Goal: Task Accomplishment & Management: Use online tool/utility

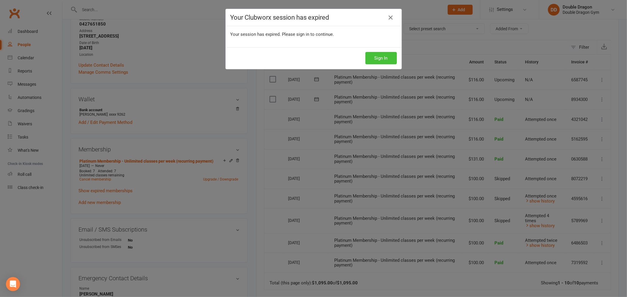
click at [381, 56] on button "Sign In" at bounding box center [380, 58] width 31 height 12
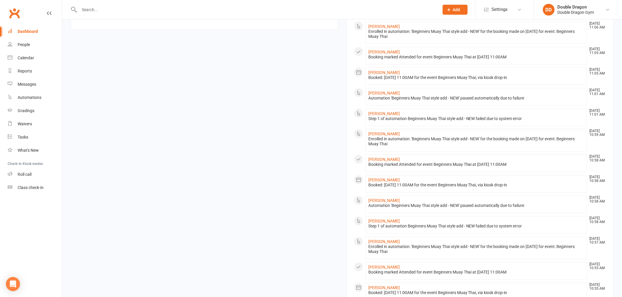
scroll to position [386, 0]
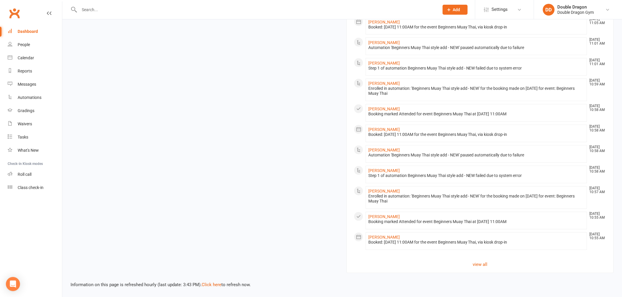
click at [28, 30] on div "Dashboard" at bounding box center [28, 31] width 20 height 5
click at [26, 60] on div "Calendar" at bounding box center [26, 58] width 16 height 5
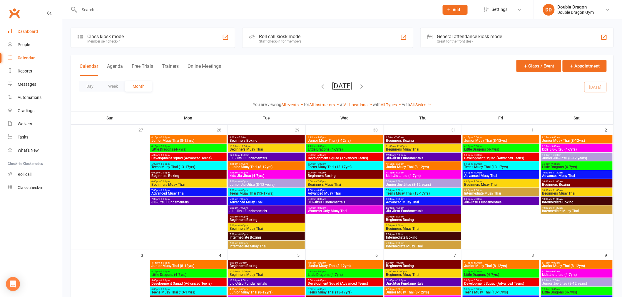
drag, startPoint x: 31, startPoint y: 31, endPoint x: 36, endPoint y: 25, distance: 8.0
click at [32, 31] on div "Dashboard" at bounding box center [28, 31] width 20 height 5
click at [266, 182] on span "5:00pm - 6:00pm" at bounding box center [266, 181] width 74 height 3
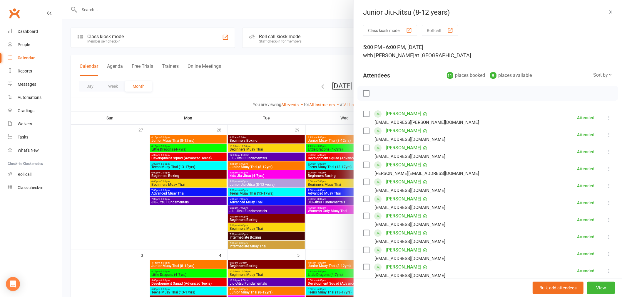
click at [261, 84] on div at bounding box center [341, 148] width 559 height 297
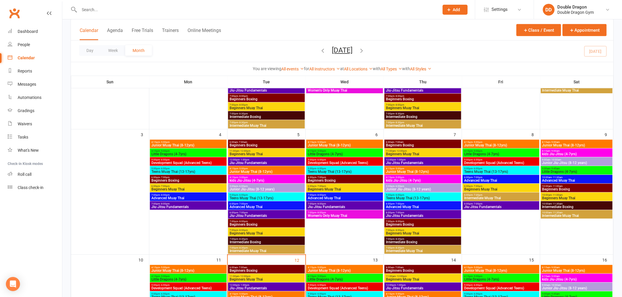
scroll to position [130, 0]
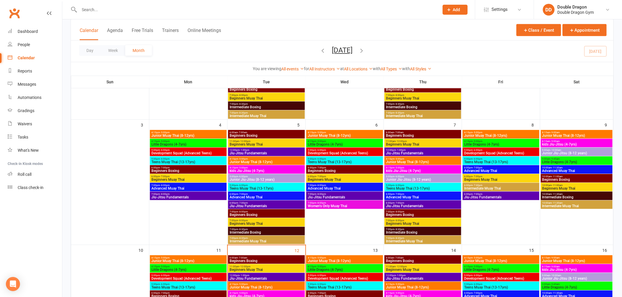
click at [247, 160] on span "Junior Muay Thai (8-12yrs)" at bounding box center [266, 162] width 74 height 4
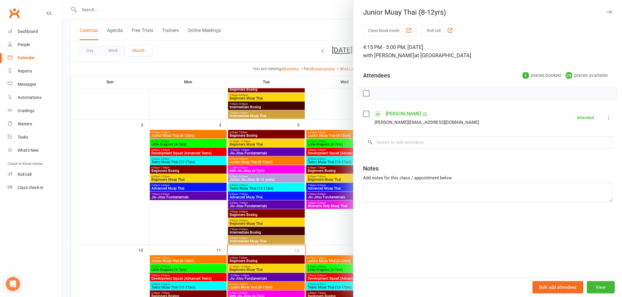
click at [399, 91] on div at bounding box center [487, 93] width 261 height 15
click at [324, 116] on div at bounding box center [341, 148] width 559 height 297
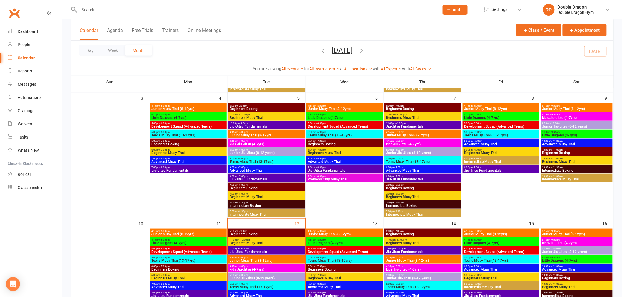
scroll to position [228, 0]
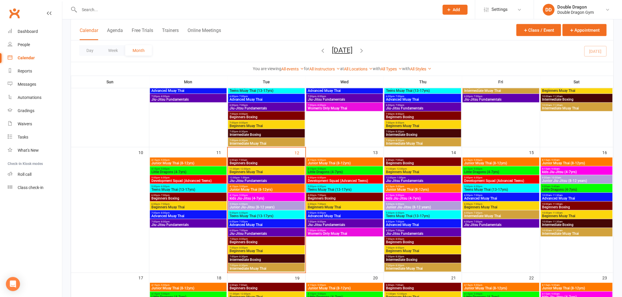
click at [264, 186] on span "4:15pm - 5:00pm" at bounding box center [266, 186] width 74 height 3
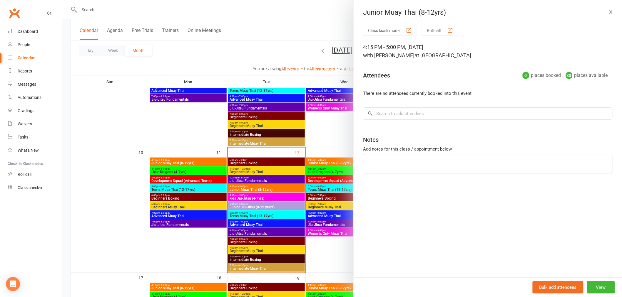
click at [323, 131] on div at bounding box center [341, 148] width 559 height 297
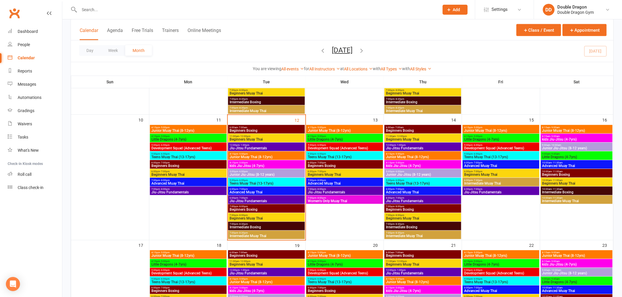
scroll to position [294, 0]
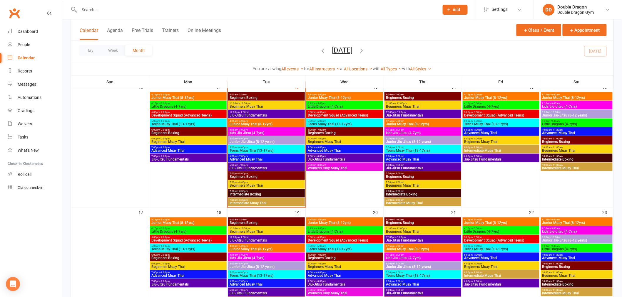
click at [267, 249] on span "Junior Muay Thai (8-12yrs)" at bounding box center [266, 250] width 74 height 4
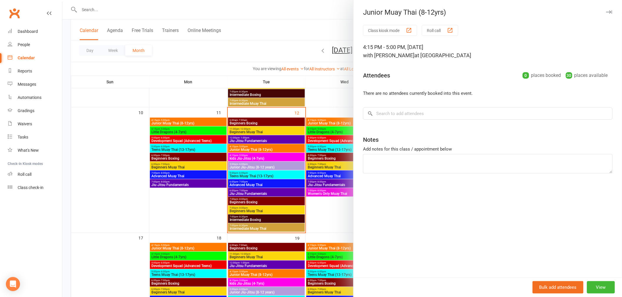
scroll to position [261, 0]
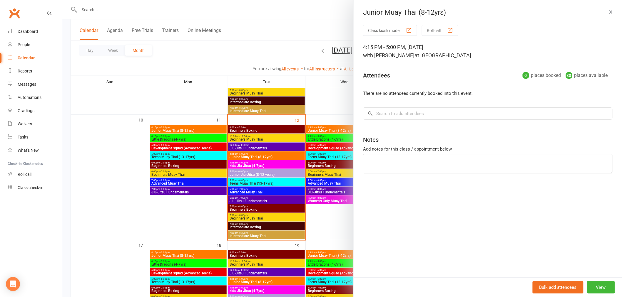
click at [334, 70] on div at bounding box center [341, 148] width 559 height 297
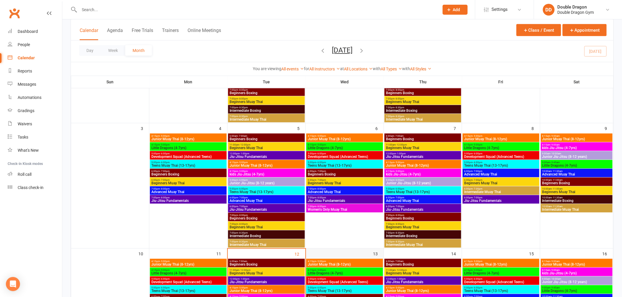
scroll to position [130, 0]
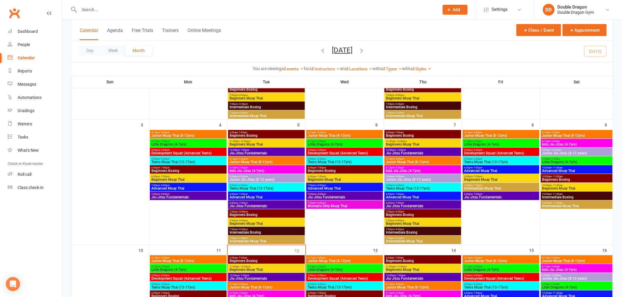
click at [255, 159] on span "4:15pm - 5:00pm" at bounding box center [266, 159] width 74 height 3
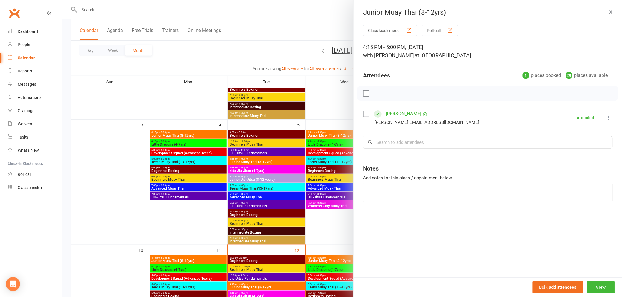
click at [324, 104] on div at bounding box center [341, 148] width 559 height 297
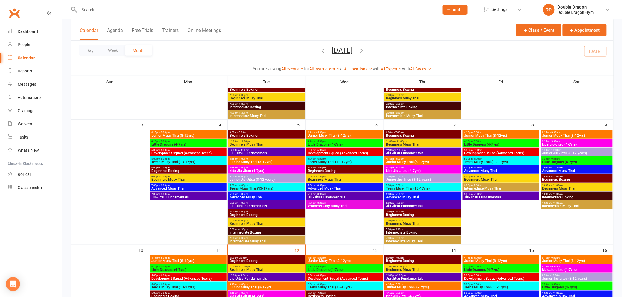
scroll to position [0, 0]
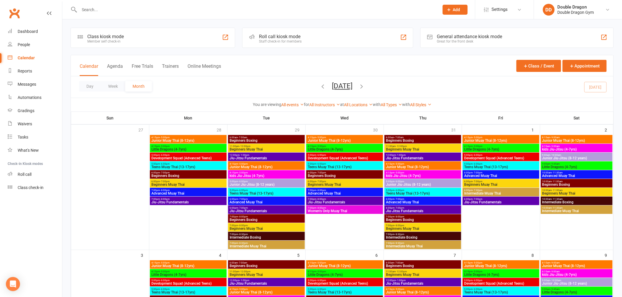
click at [319, 85] on icon "button" at bounding box center [322, 86] width 6 height 6
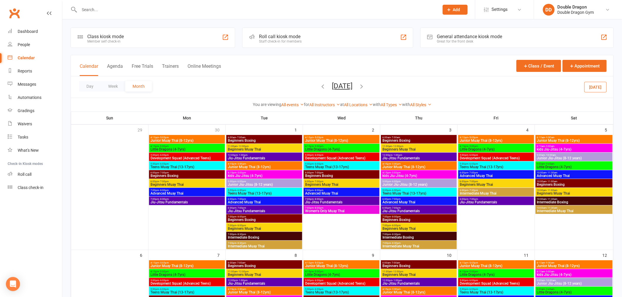
click at [424, 165] on span "Junior Muay Thai (8-12yrs)" at bounding box center [418, 167] width 73 height 4
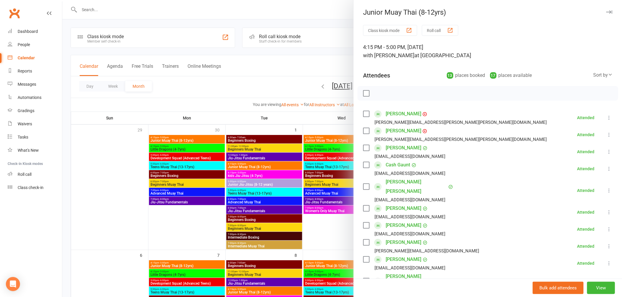
click at [329, 72] on div at bounding box center [341, 148] width 559 height 297
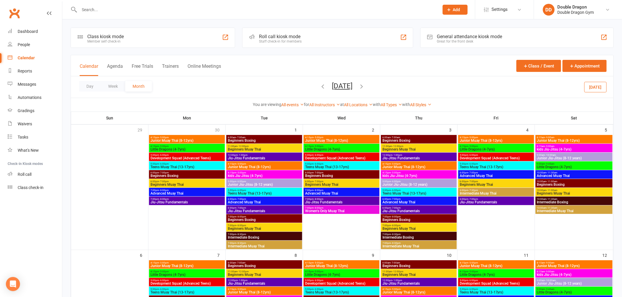
scroll to position [98, 0]
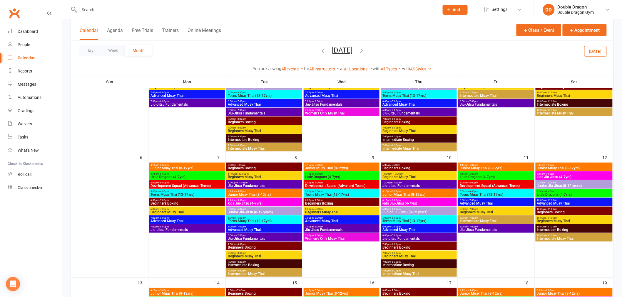
click at [413, 196] on span "Junior Muay Thai (8-12yrs)" at bounding box center [418, 195] width 73 height 4
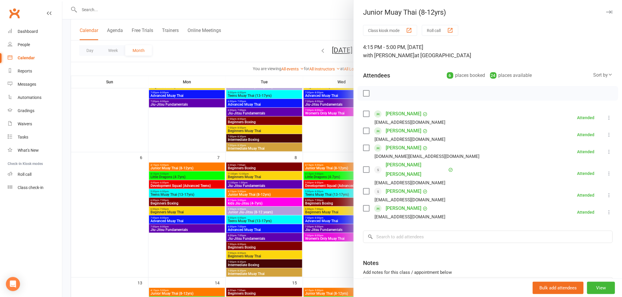
click at [334, 153] on div at bounding box center [341, 148] width 559 height 297
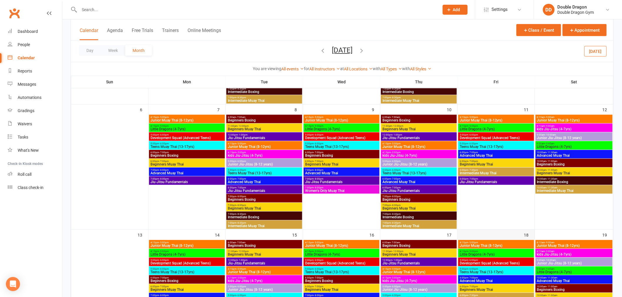
scroll to position [228, 0]
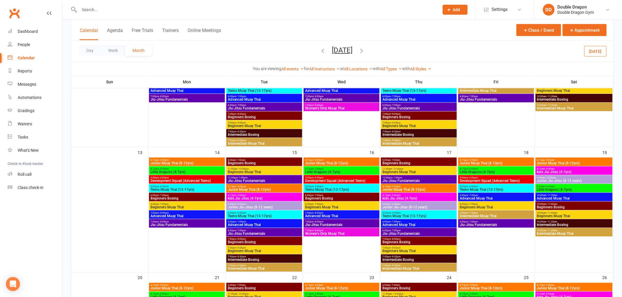
click at [419, 186] on span "4:15pm - 5:00pm" at bounding box center [418, 186] width 73 height 3
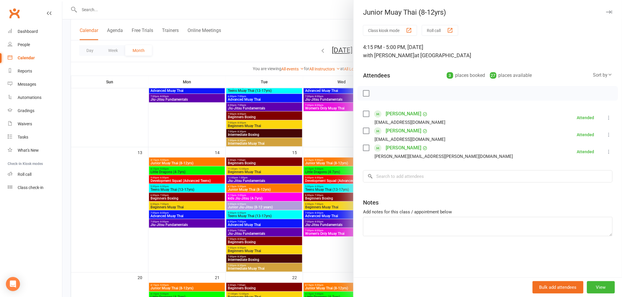
drag, startPoint x: 321, startPoint y: 235, endPoint x: 355, endPoint y: 238, distance: 34.2
click at [321, 235] on div at bounding box center [341, 148] width 559 height 297
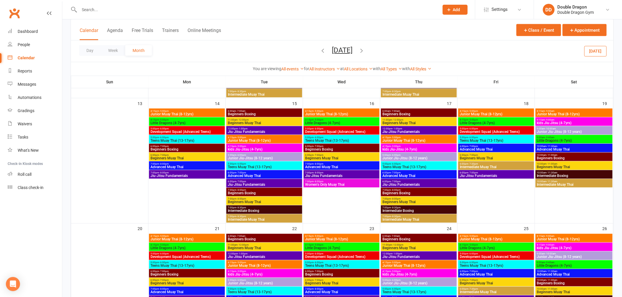
scroll to position [359, 0]
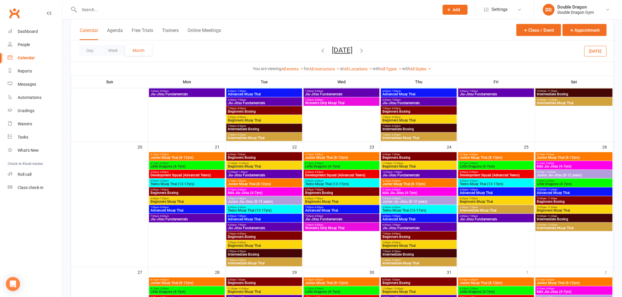
click at [418, 185] on span "Junior Muay Thai (8-12yrs)" at bounding box center [418, 185] width 73 height 4
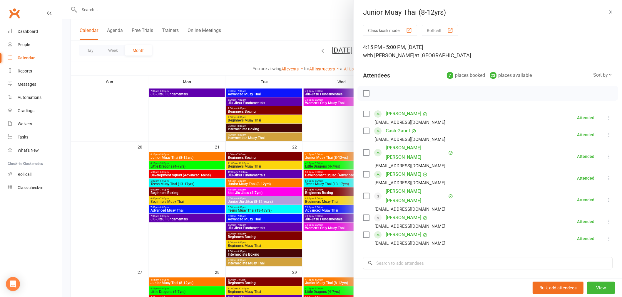
click at [331, 254] on div at bounding box center [341, 148] width 559 height 297
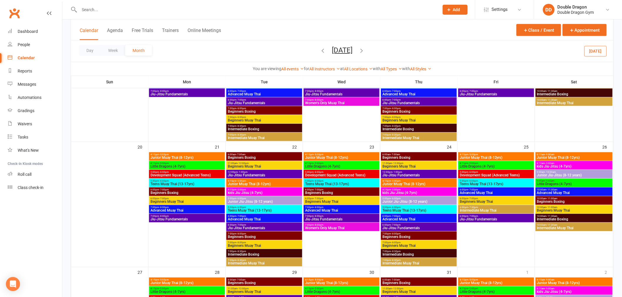
click at [262, 181] on span "4:15pm - 5:00pm" at bounding box center [263, 181] width 73 height 3
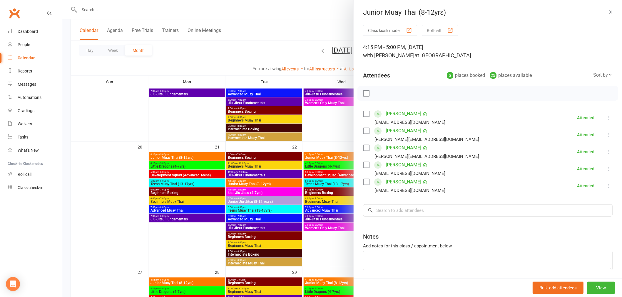
click at [325, 129] on div at bounding box center [341, 148] width 559 height 297
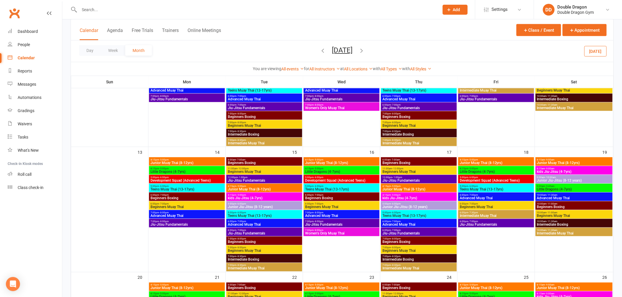
scroll to position [228, 0]
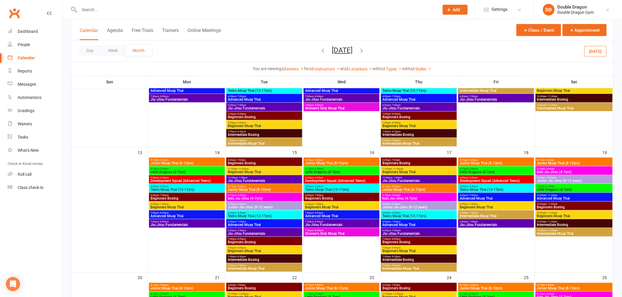
click at [271, 189] on span "Junior Muay Thai (8-12yrs)" at bounding box center [263, 190] width 73 height 4
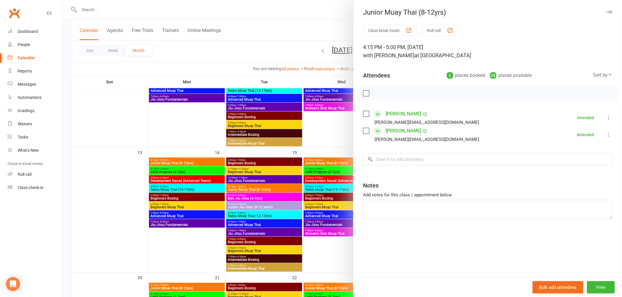
click at [323, 140] on div at bounding box center [341, 148] width 559 height 297
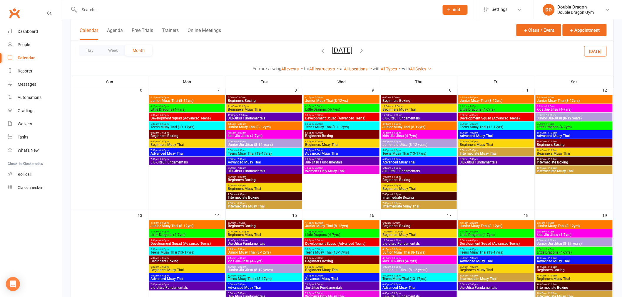
scroll to position [163, 0]
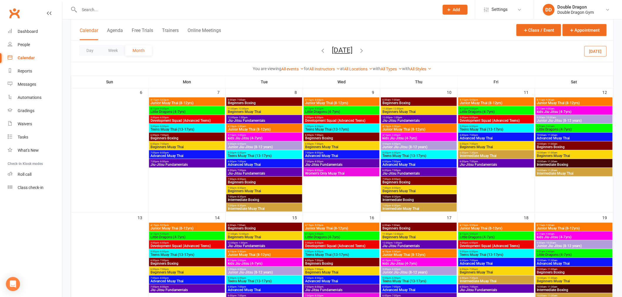
click at [274, 125] on span "4:15pm - 5:00pm" at bounding box center [263, 126] width 73 height 3
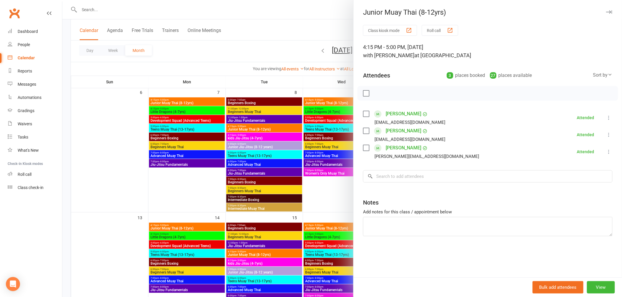
click at [322, 201] on div at bounding box center [341, 148] width 559 height 297
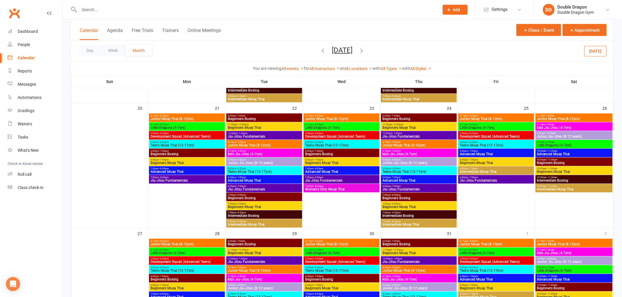
scroll to position [457, 0]
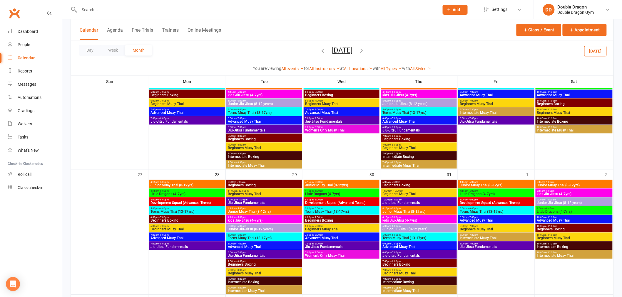
click at [280, 212] on span "Junior Muay Thai (8-12yrs)" at bounding box center [263, 212] width 73 height 4
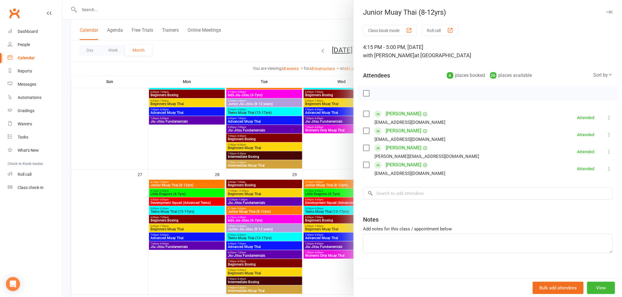
click at [320, 160] on div at bounding box center [341, 148] width 559 height 297
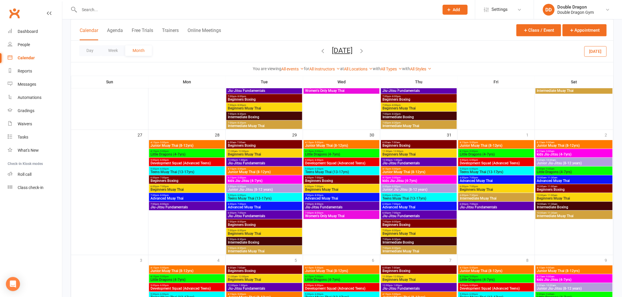
scroll to position [555, 0]
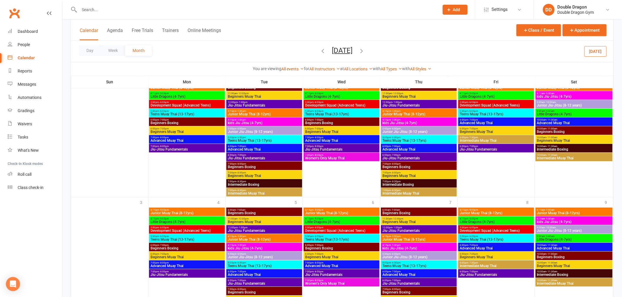
click at [265, 241] on span "Junior Muay Thai (8-12yrs)" at bounding box center [263, 240] width 73 height 4
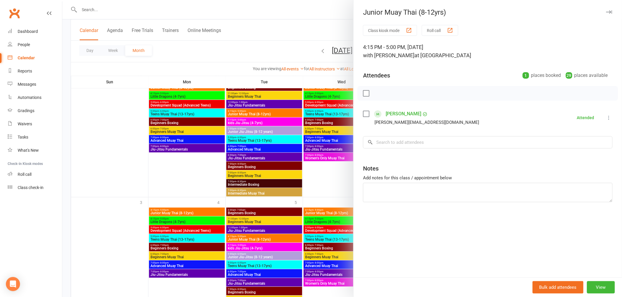
drag, startPoint x: 324, startPoint y: 187, endPoint x: 314, endPoint y: 204, distance: 19.4
click at [322, 188] on div at bounding box center [341, 148] width 559 height 297
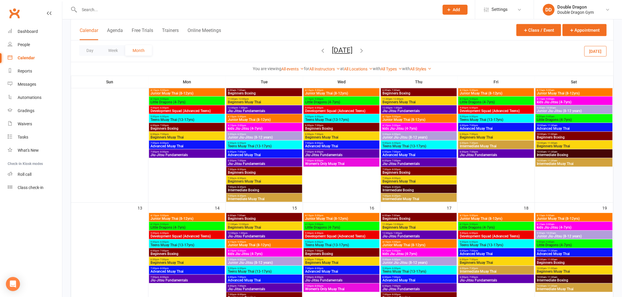
scroll to position [0, 0]
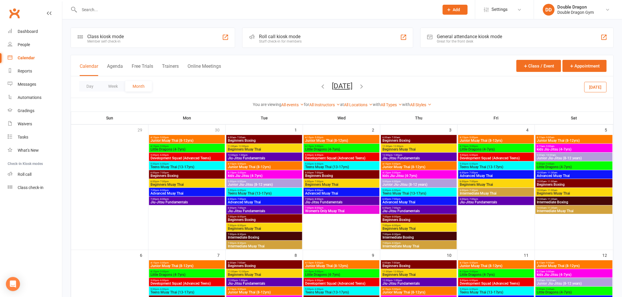
click at [569, 137] on span "8:15am - 9:00am" at bounding box center [574, 137] width 75 height 3
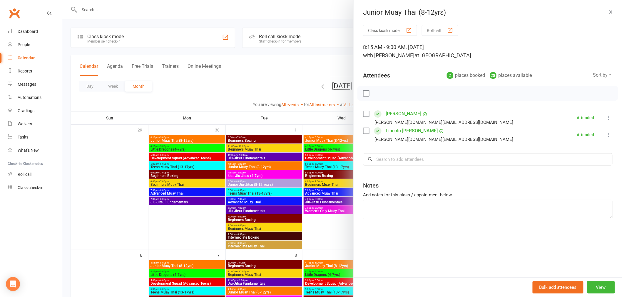
click at [319, 110] on div at bounding box center [341, 148] width 559 height 297
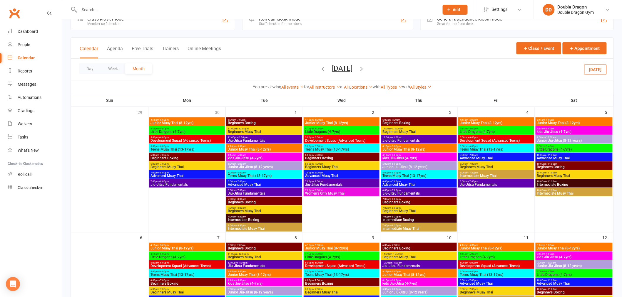
scroll to position [33, 0]
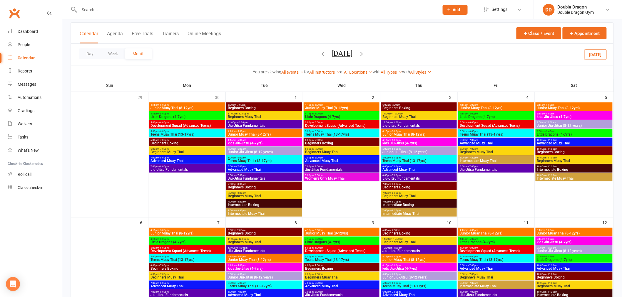
click at [579, 232] on span "Junior Muay Thai (8-12yrs)" at bounding box center [574, 234] width 75 height 4
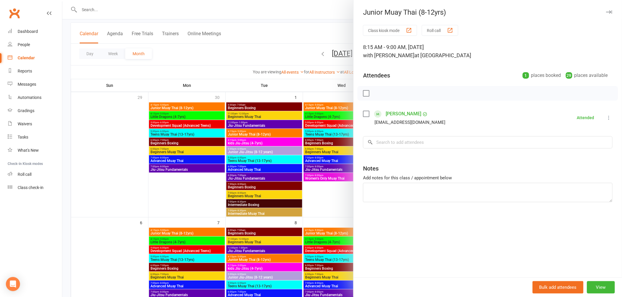
click at [310, 149] on div at bounding box center [341, 148] width 559 height 297
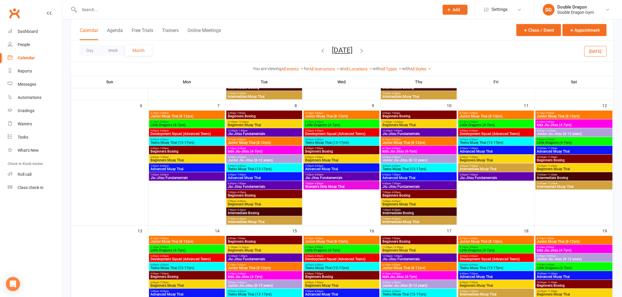
scroll to position [163, 0]
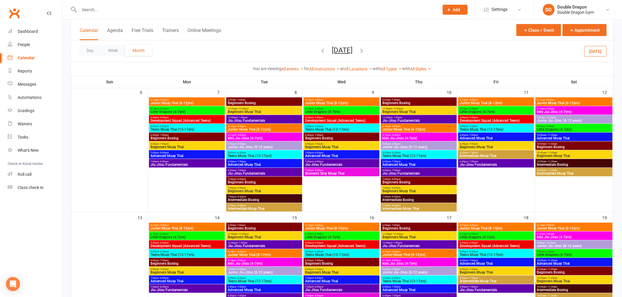
drag, startPoint x: 604, startPoint y: 221, endPoint x: 603, endPoint y: 224, distance: 3.6
click at [604, 221] on div "19" at bounding box center [607, 218] width 11 height 10
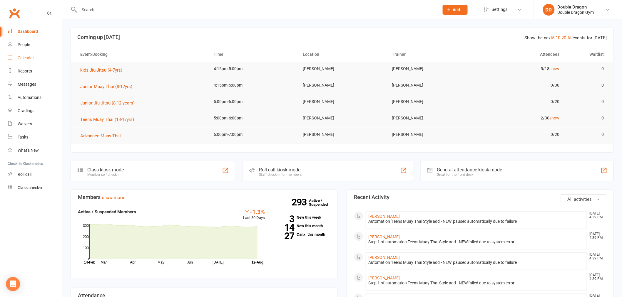
click at [26, 60] on link "Calendar" at bounding box center [35, 57] width 54 height 13
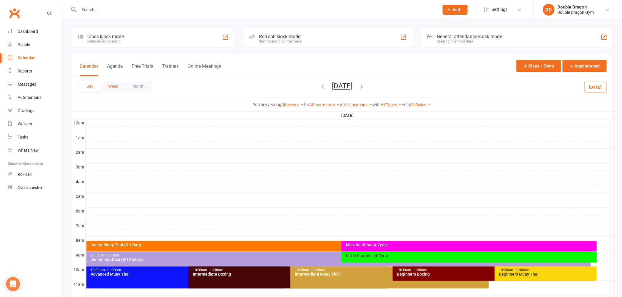
click at [115, 88] on button "Week" at bounding box center [113, 86] width 24 height 11
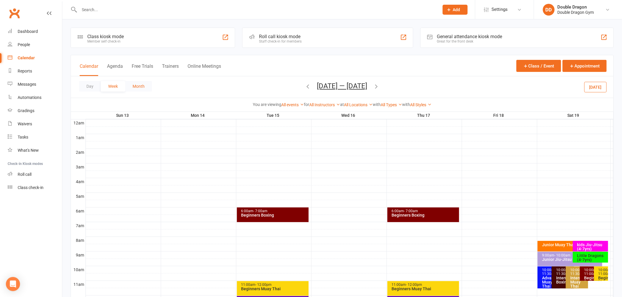
click at [137, 85] on button "Month" at bounding box center [138, 86] width 27 height 11
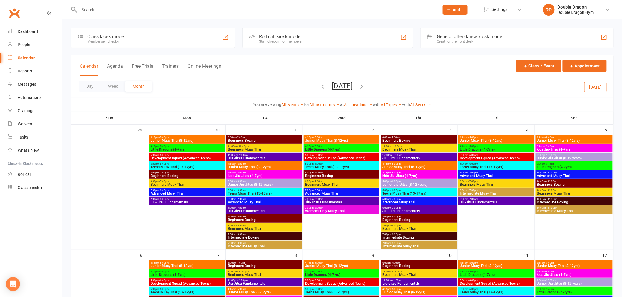
click at [108, 4] on div at bounding box center [253, 9] width 364 height 19
click at [123, 11] on input "text" at bounding box center [256, 10] width 357 height 8
click at [138, 13] on input "text" at bounding box center [256, 10] width 357 height 8
drag, startPoint x: 138, startPoint y: 13, endPoint x: 109, endPoint y: 12, distance: 29.4
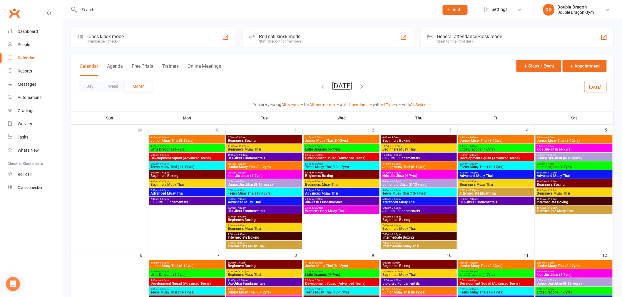
click at [109, 12] on input "text" at bounding box center [256, 10] width 357 height 8
type input "v"
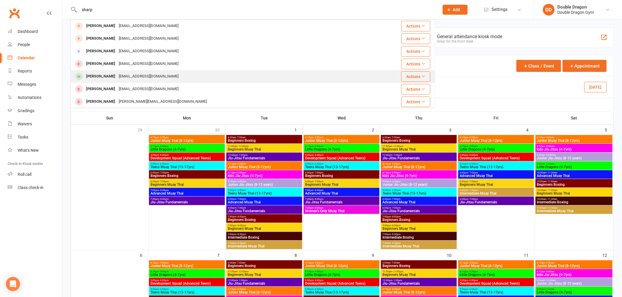
type input "sharp"
click at [157, 74] on div "[EMAIL_ADDRESS][DOMAIN_NAME]" at bounding box center [148, 76] width 63 height 9
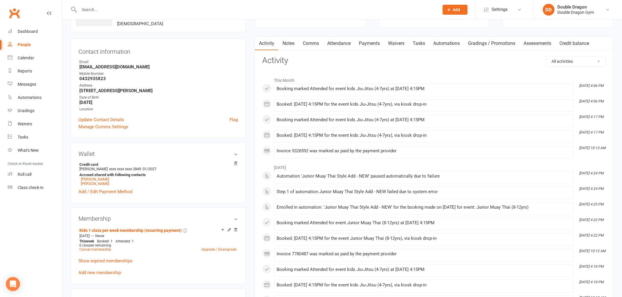
scroll to position [65, 0]
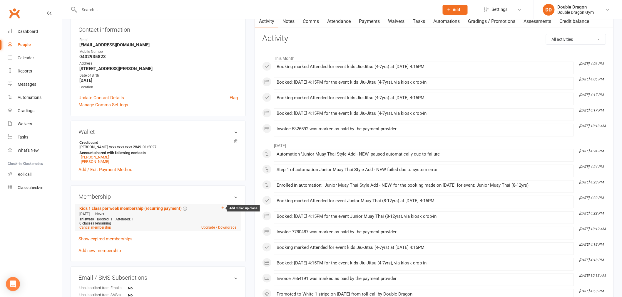
click at [223, 209] on icon at bounding box center [223, 208] width 4 height 4
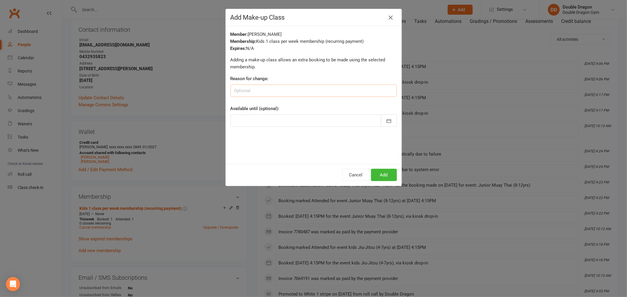
click at [315, 90] on input at bounding box center [313, 91] width 166 height 12
click at [384, 177] on button "Add" at bounding box center [384, 175] width 26 height 12
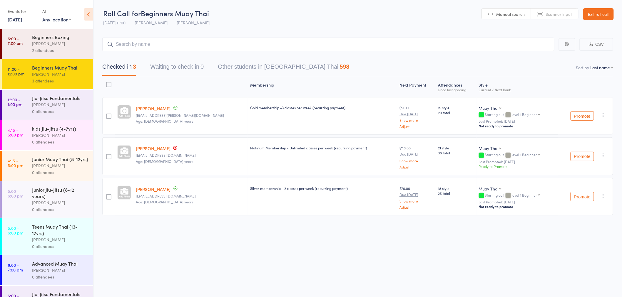
click at [61, 111] on div "0 attendees" at bounding box center [60, 111] width 56 height 7
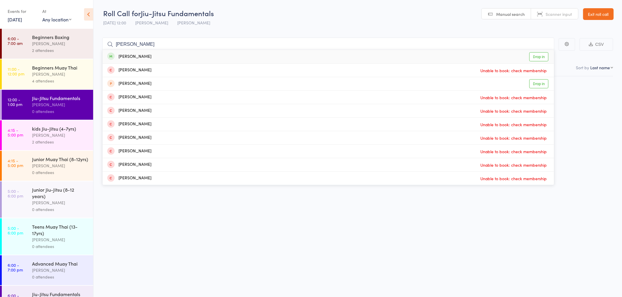
type input "[PERSON_NAME]"
click at [540, 57] on link "Drop in" at bounding box center [538, 56] width 19 height 9
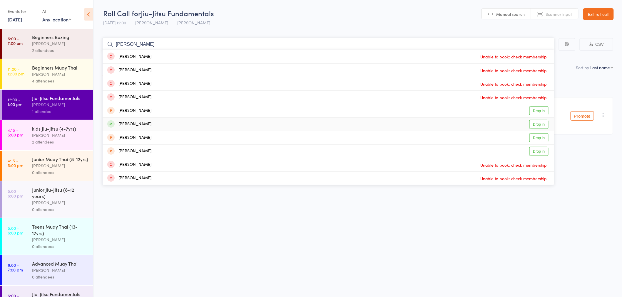
type input "[PERSON_NAME]"
click at [538, 125] on link "Drop in" at bounding box center [538, 124] width 19 height 9
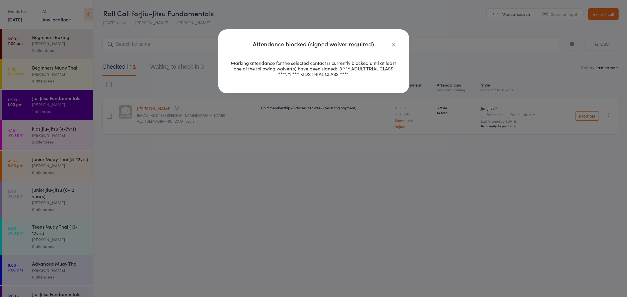
click at [395, 43] on icon "button" at bounding box center [393, 44] width 6 height 6
